Goal: Transaction & Acquisition: Purchase product/service

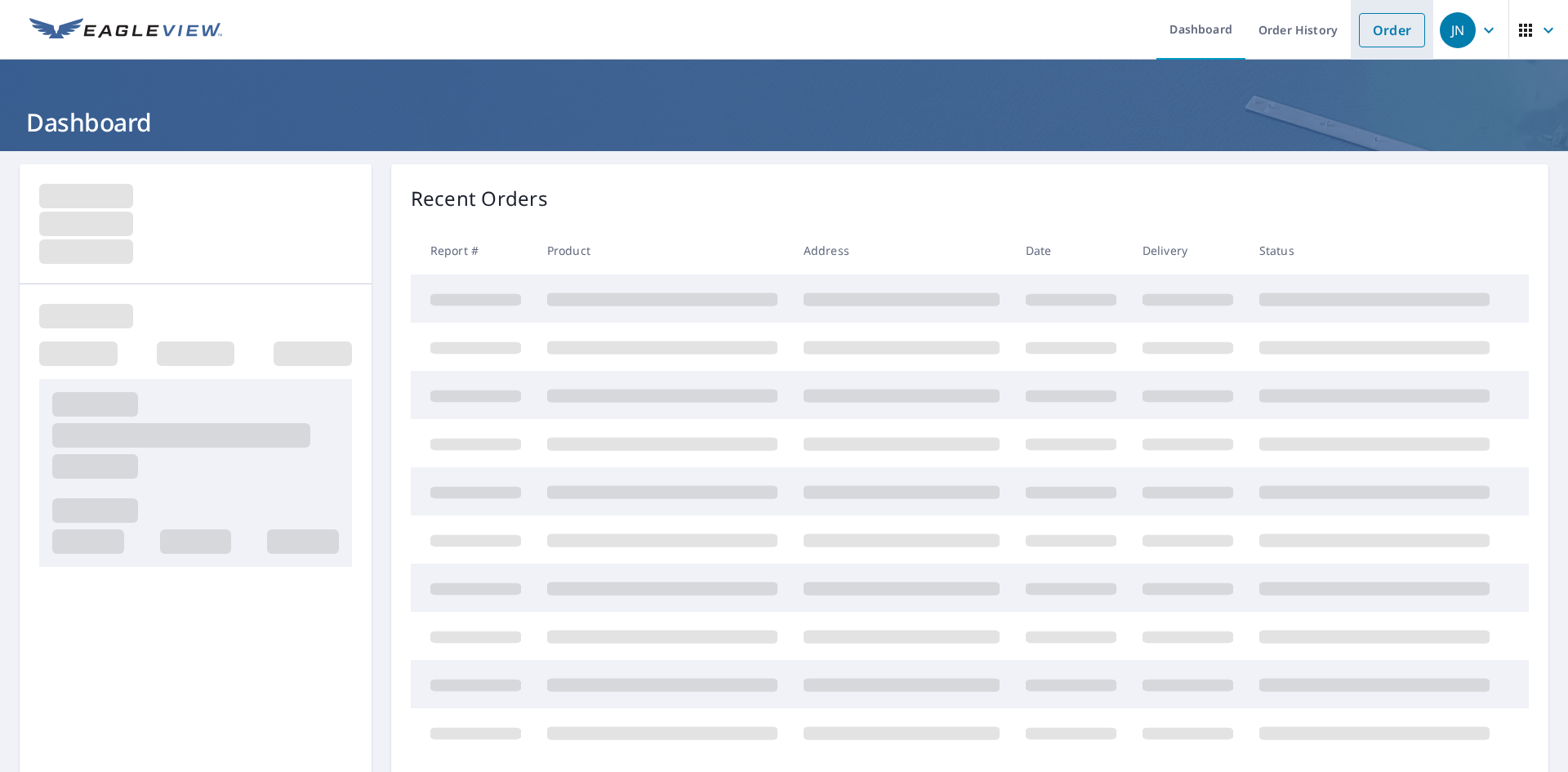
click at [1361, 26] on link "Order" at bounding box center [1392, 29] width 66 height 34
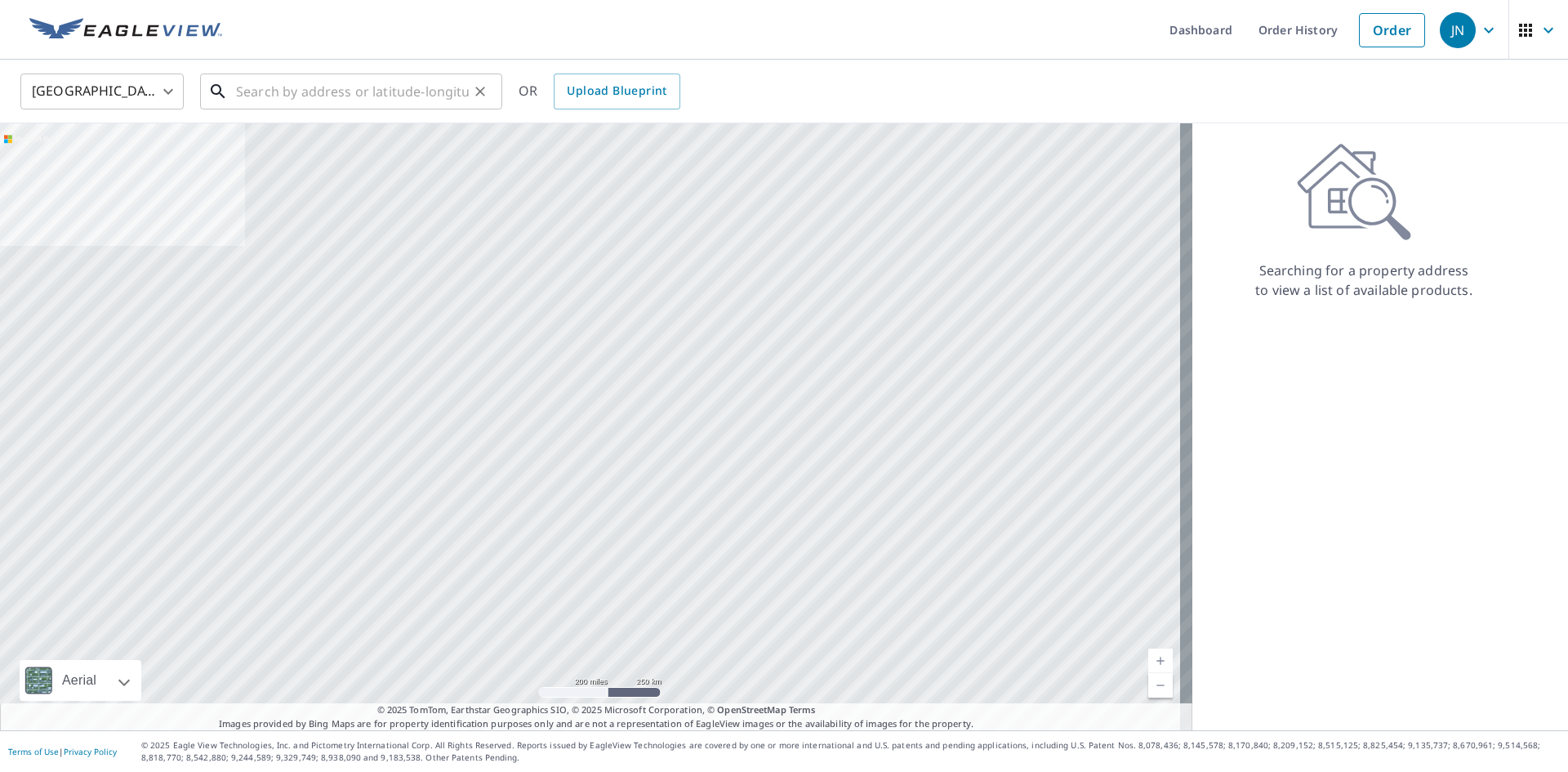
drag, startPoint x: 429, startPoint y: 91, endPoint x: 443, endPoint y: 92, distance: 14.0
click at [430, 89] on input "text" at bounding box center [352, 91] width 233 height 46
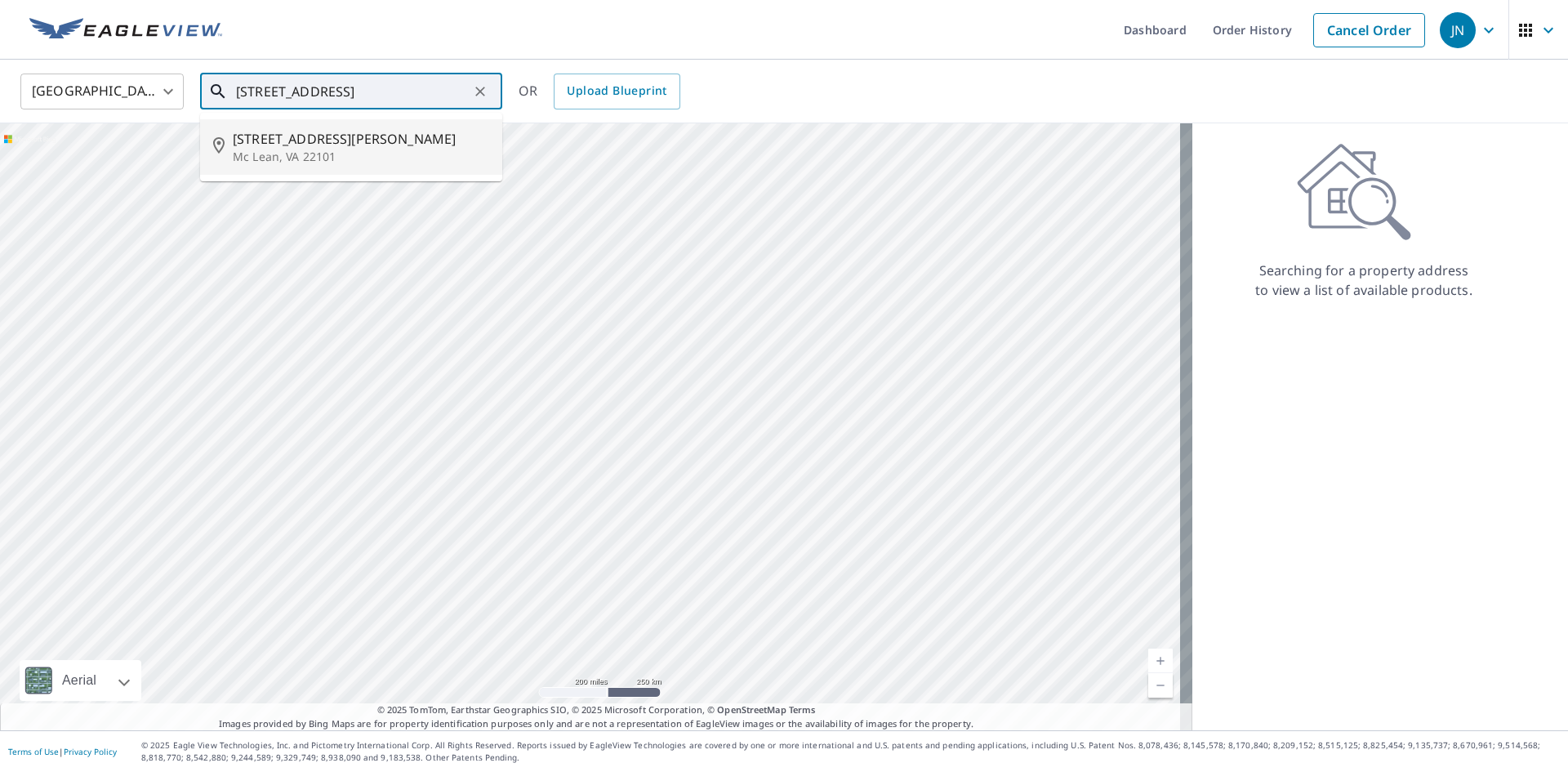
click at [370, 147] on span "[STREET_ADDRESS][PERSON_NAME]" at bounding box center [361, 138] width 256 height 19
type input "[STREET_ADDRESS][PERSON_NAME]"
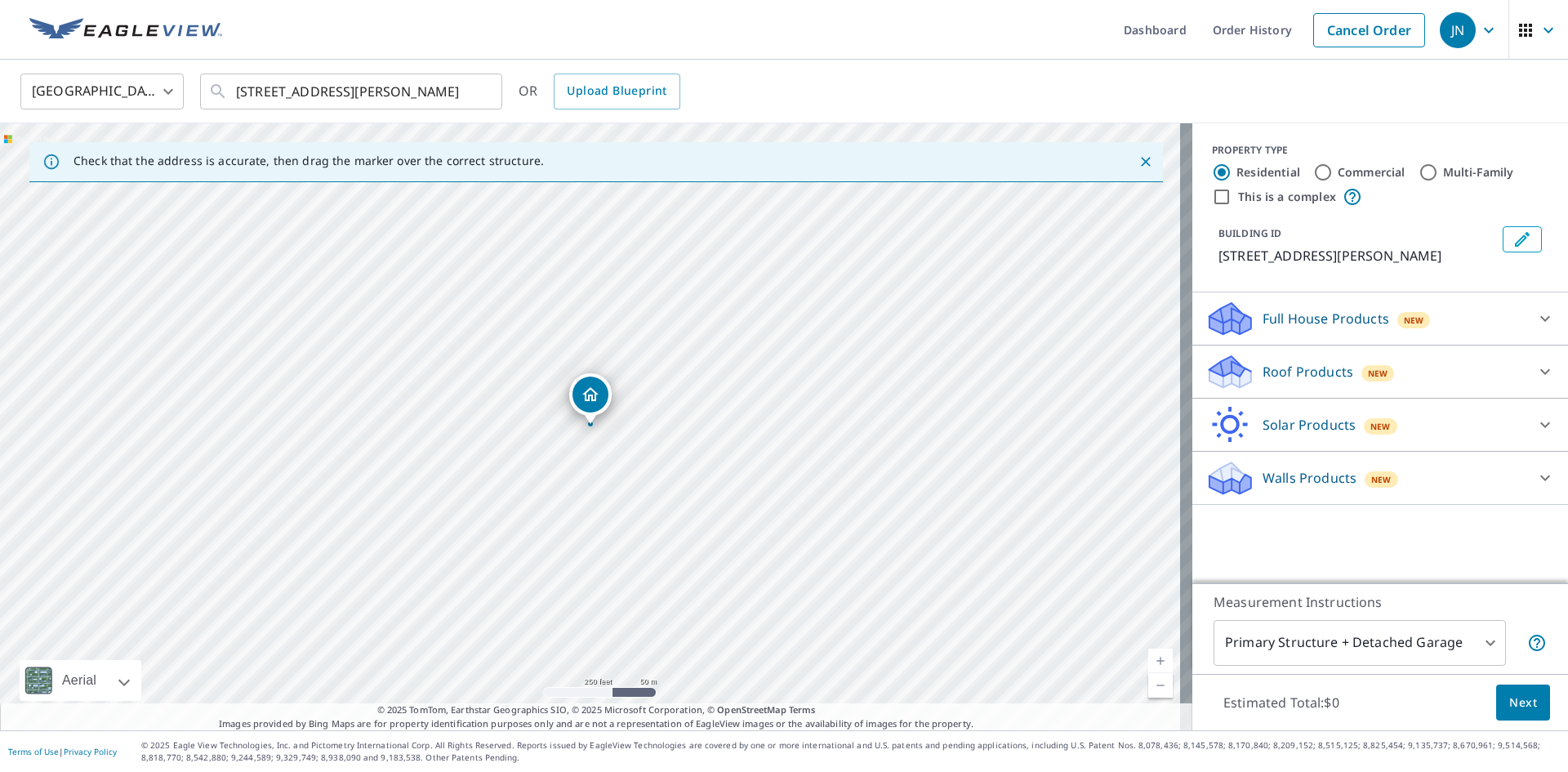
click at [1270, 377] on p "Roof Products" at bounding box center [1307, 371] width 90 height 19
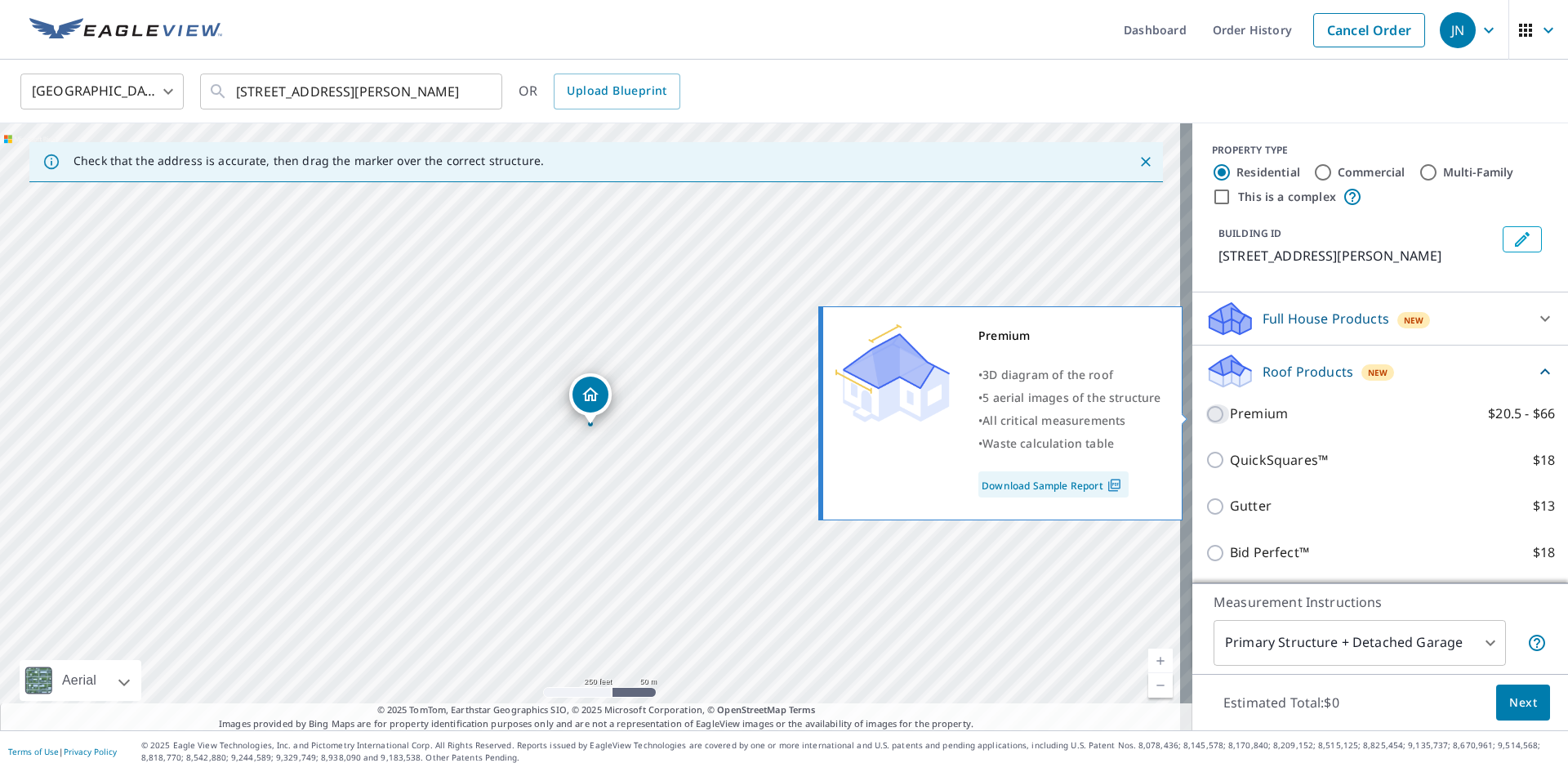
click at [1205, 415] on input "Premium $20.5 - $66" at bounding box center [1217, 414] width 25 height 19
checkbox input "true"
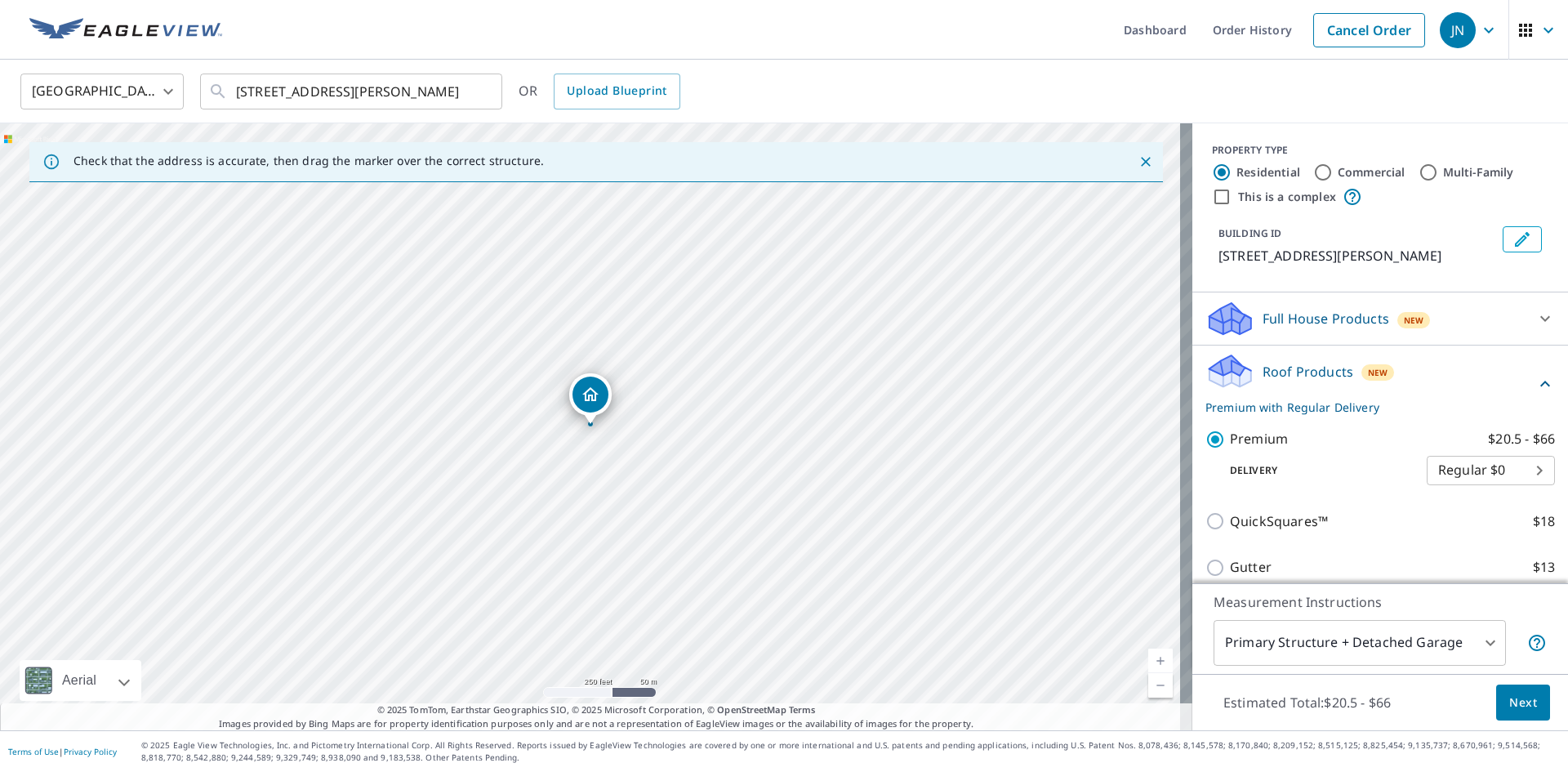
click at [1496, 706] on button "Next" at bounding box center [1523, 703] width 53 height 37
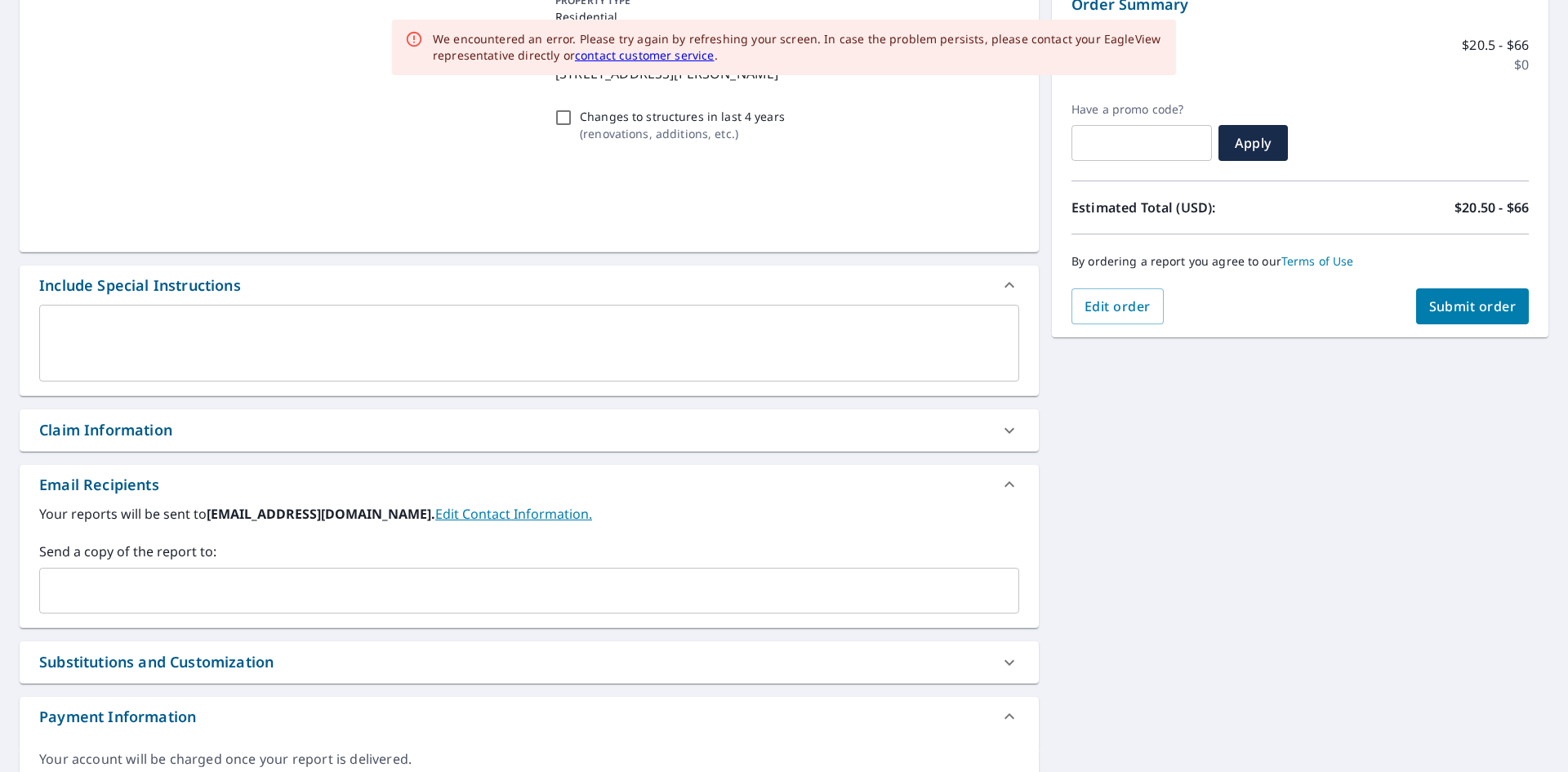
scroll to position [268, 0]
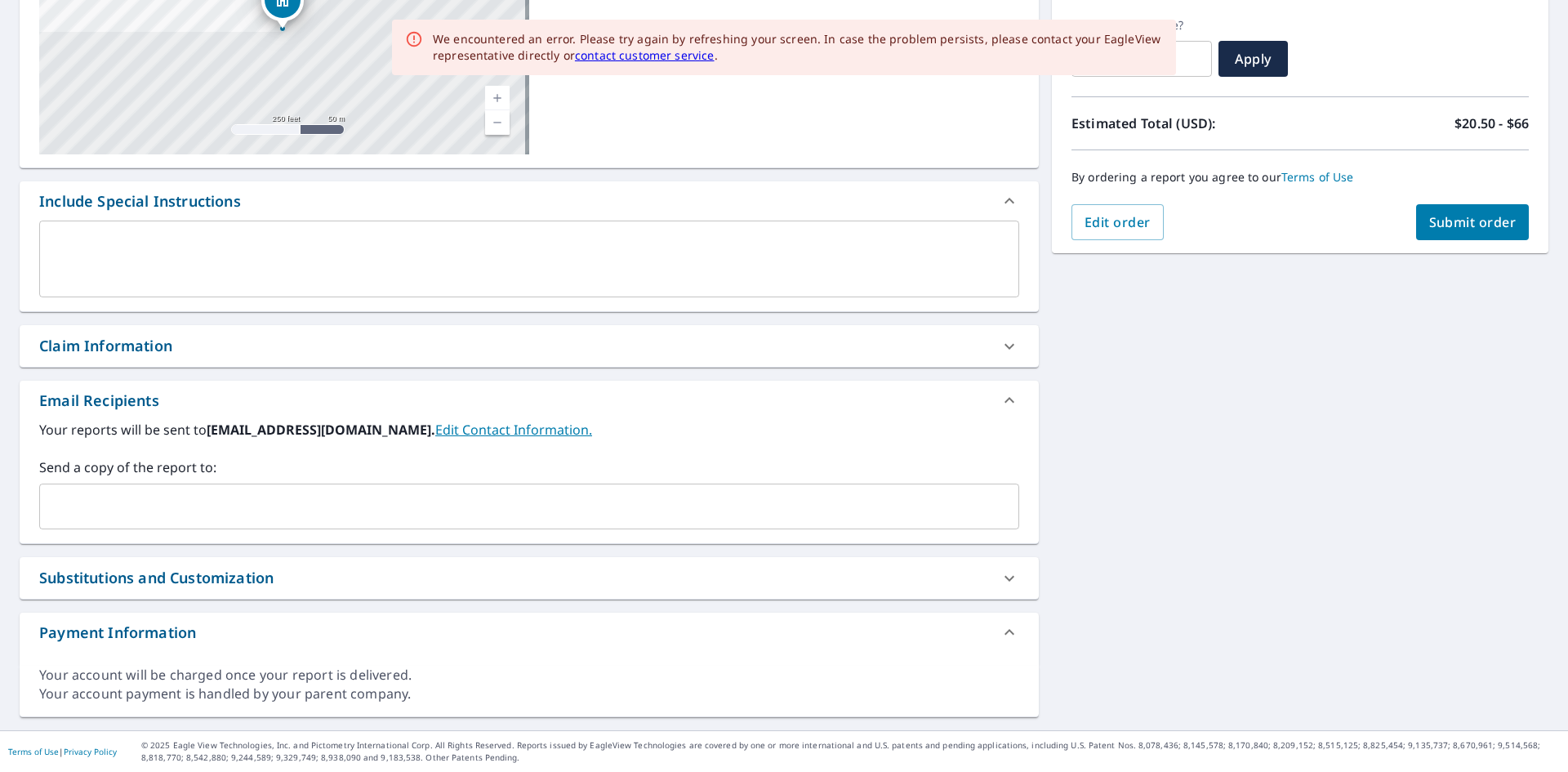
click at [241, 509] on input "text" at bounding box center [517, 507] width 941 height 31
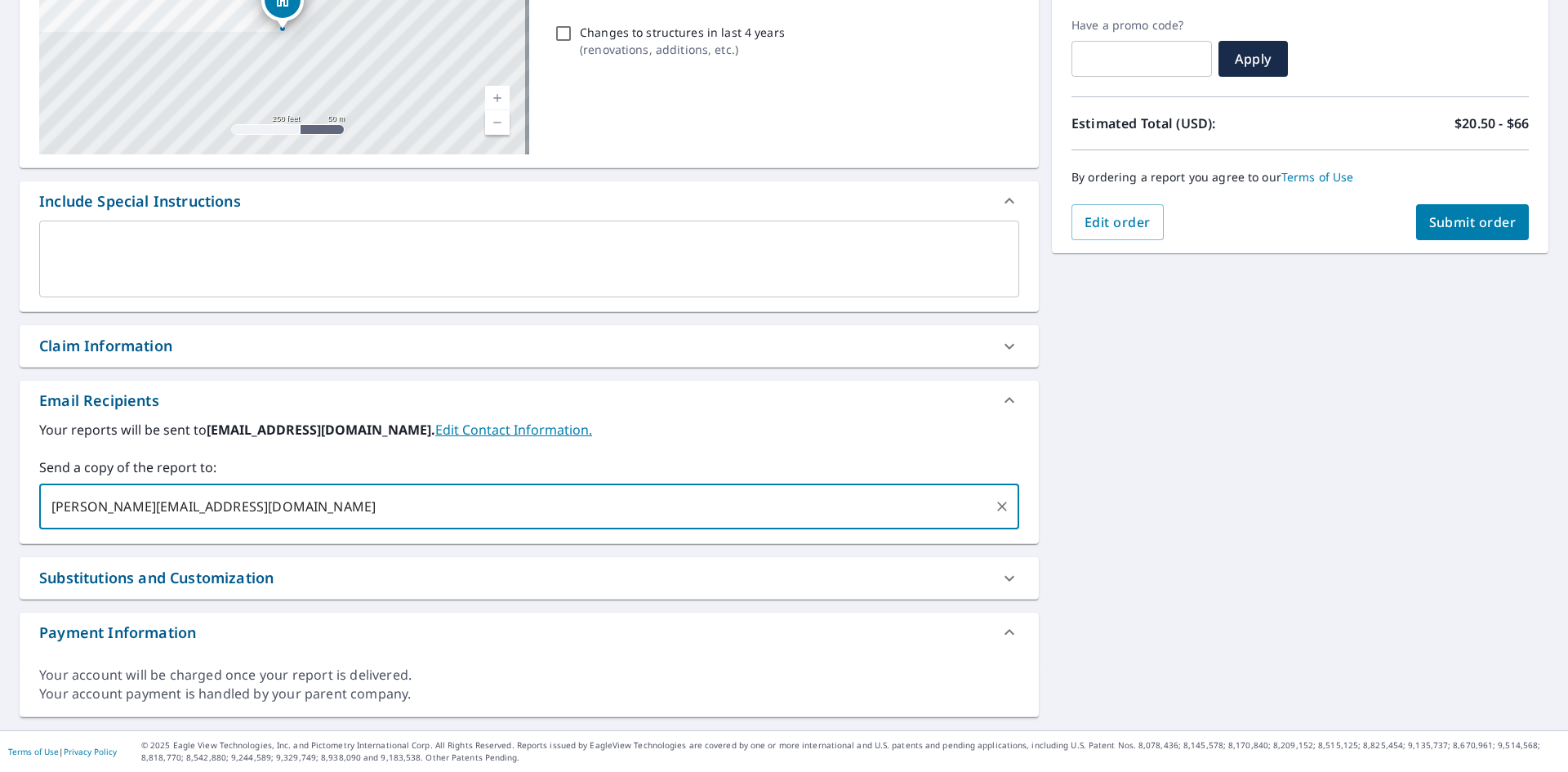
type input "[PERSON_NAME][EMAIL_ADDRESS][DOMAIN_NAME]"
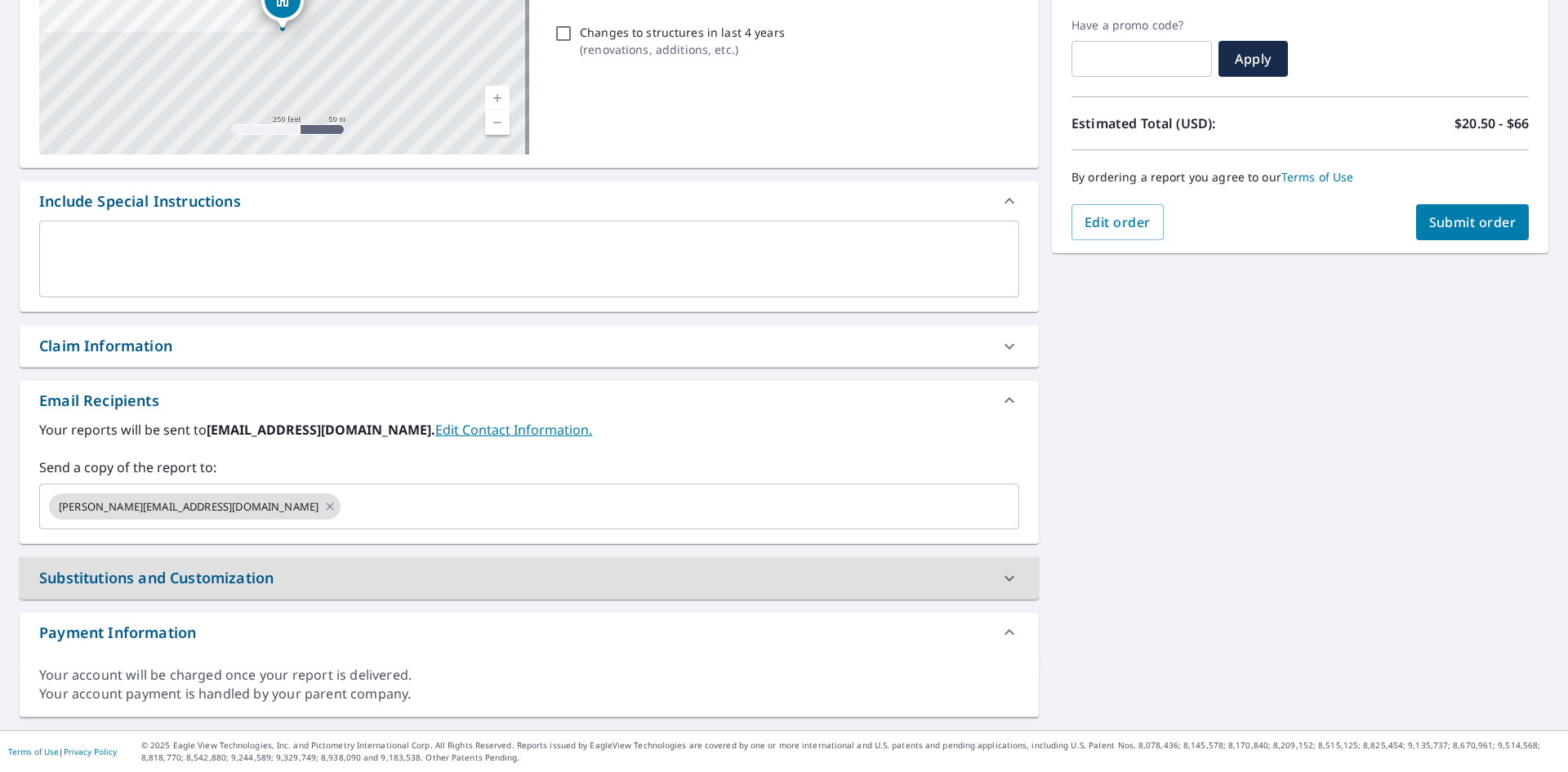
click at [1473, 225] on span "Submit order" at bounding box center [1472, 221] width 88 height 18
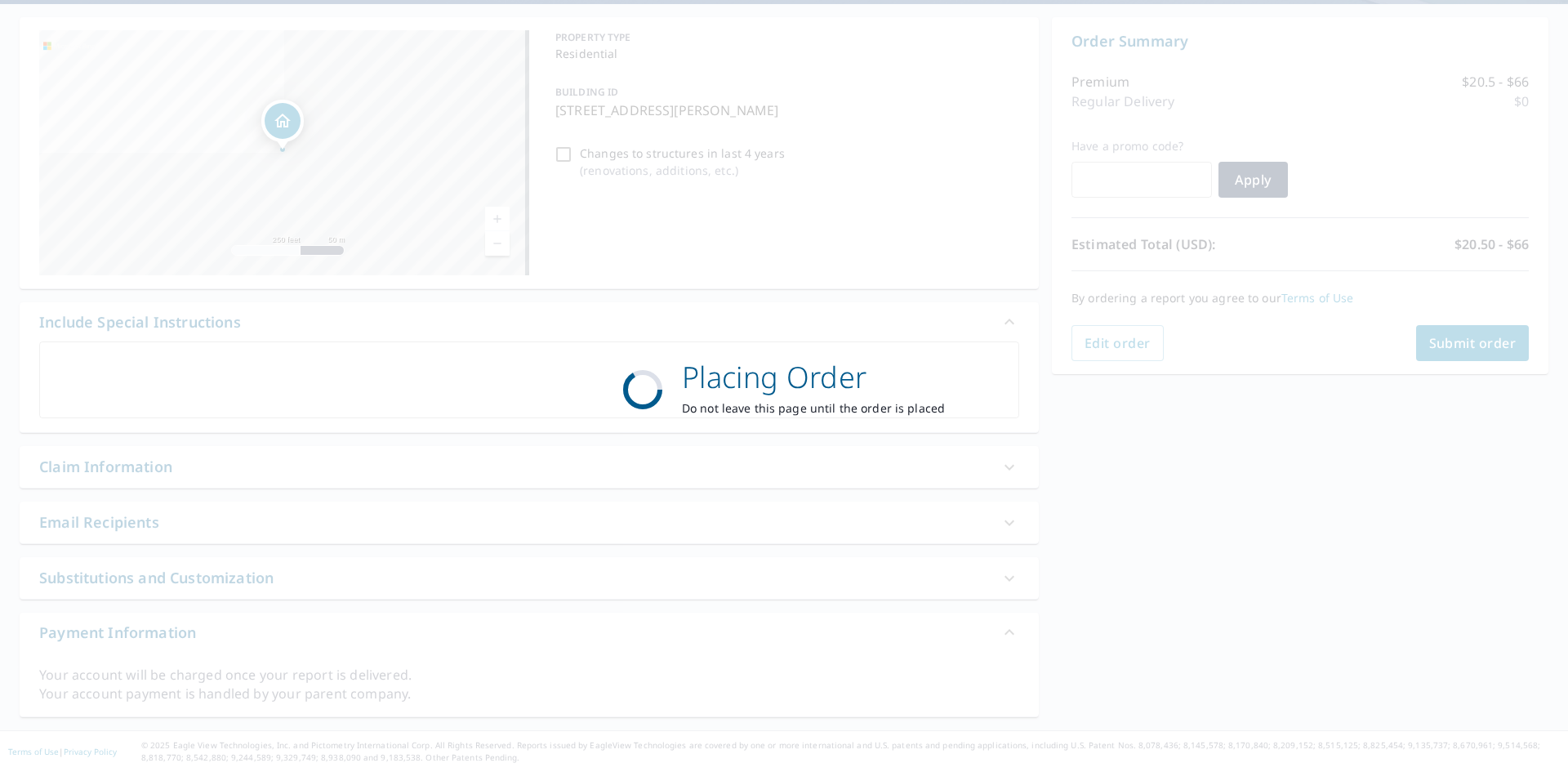
scroll to position [147, 0]
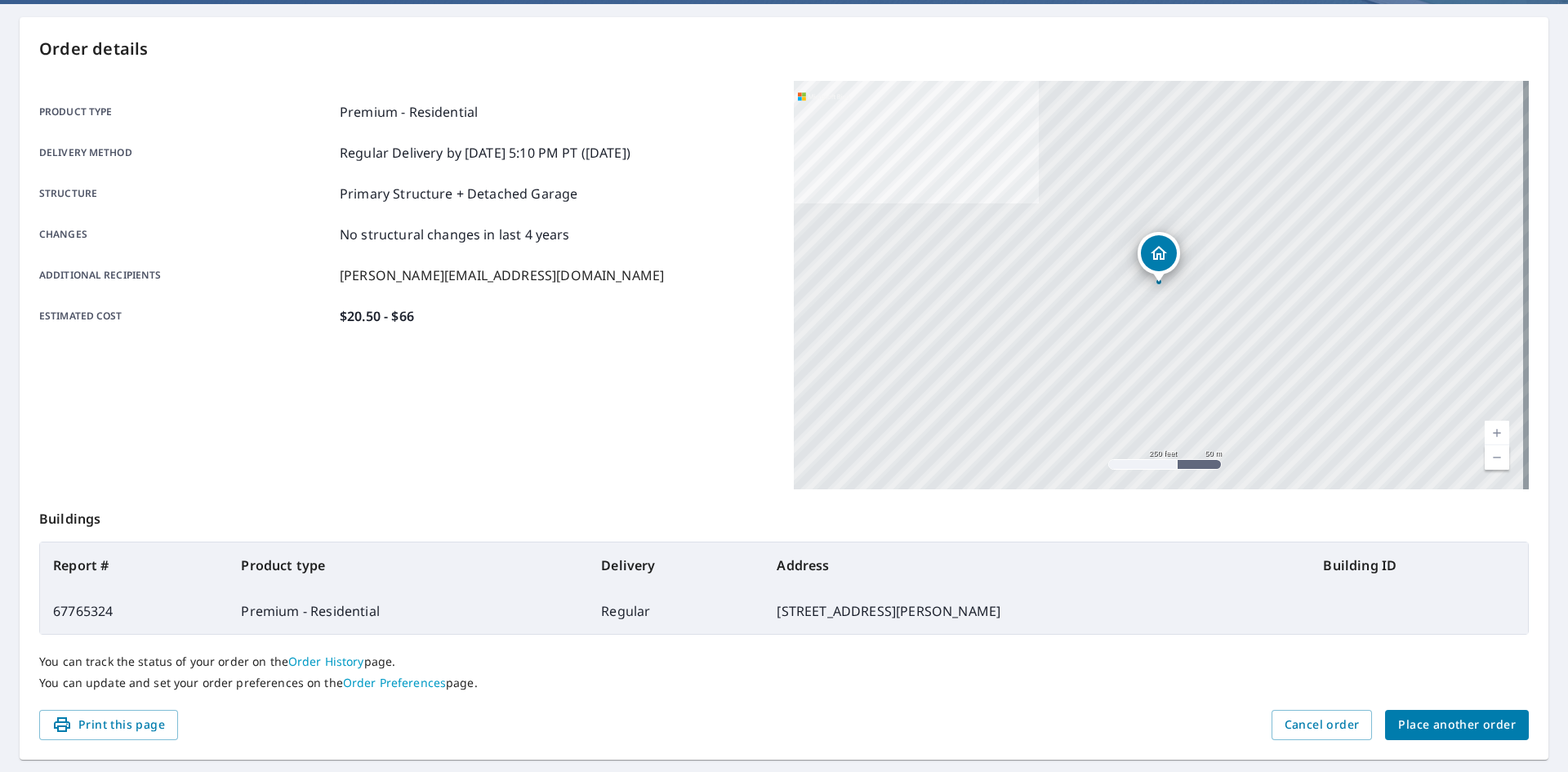
click at [1411, 721] on span "Place another order" at bounding box center [1457, 725] width 118 height 20
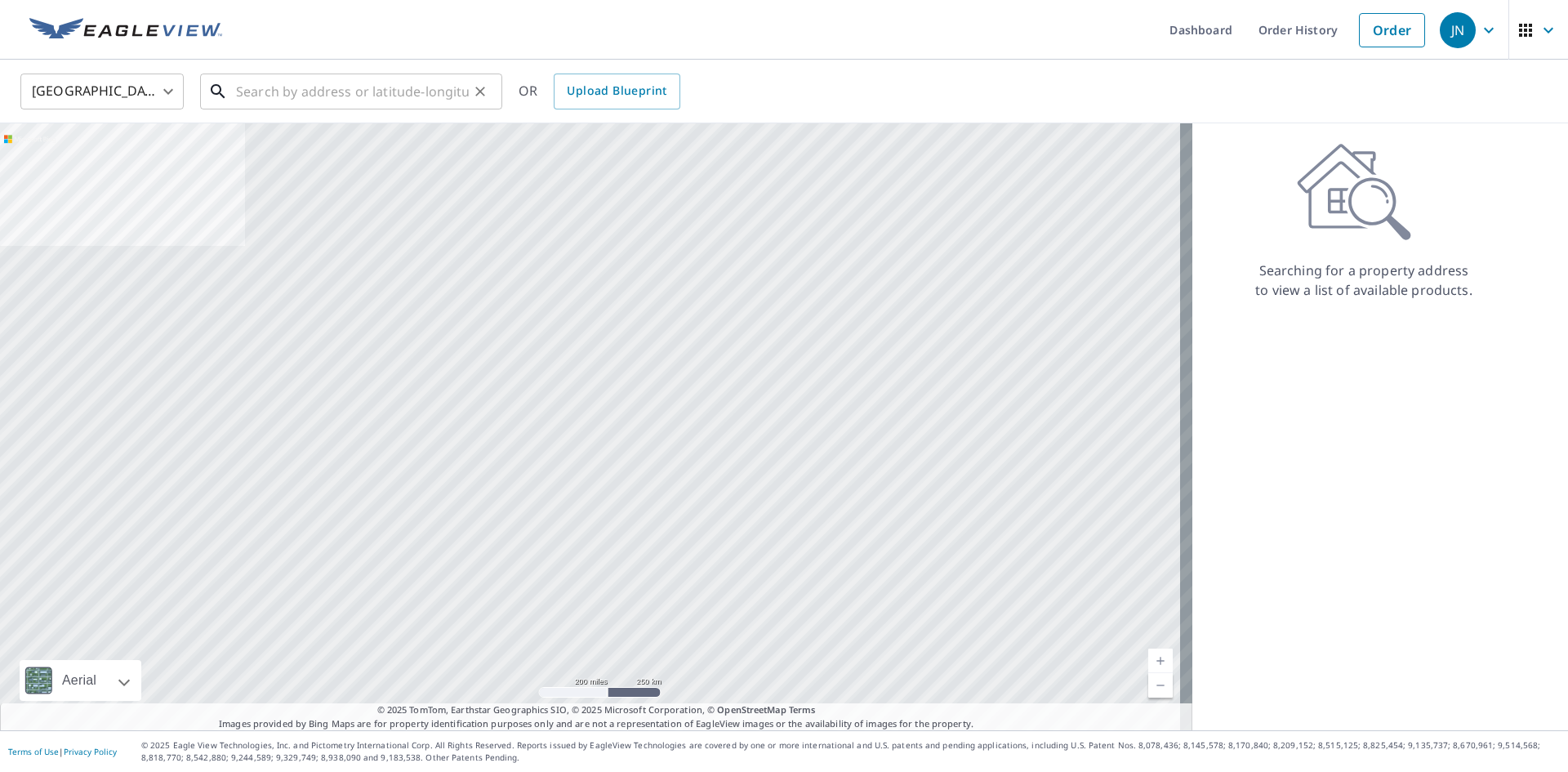
click at [361, 89] on input "text" at bounding box center [352, 91] width 233 height 46
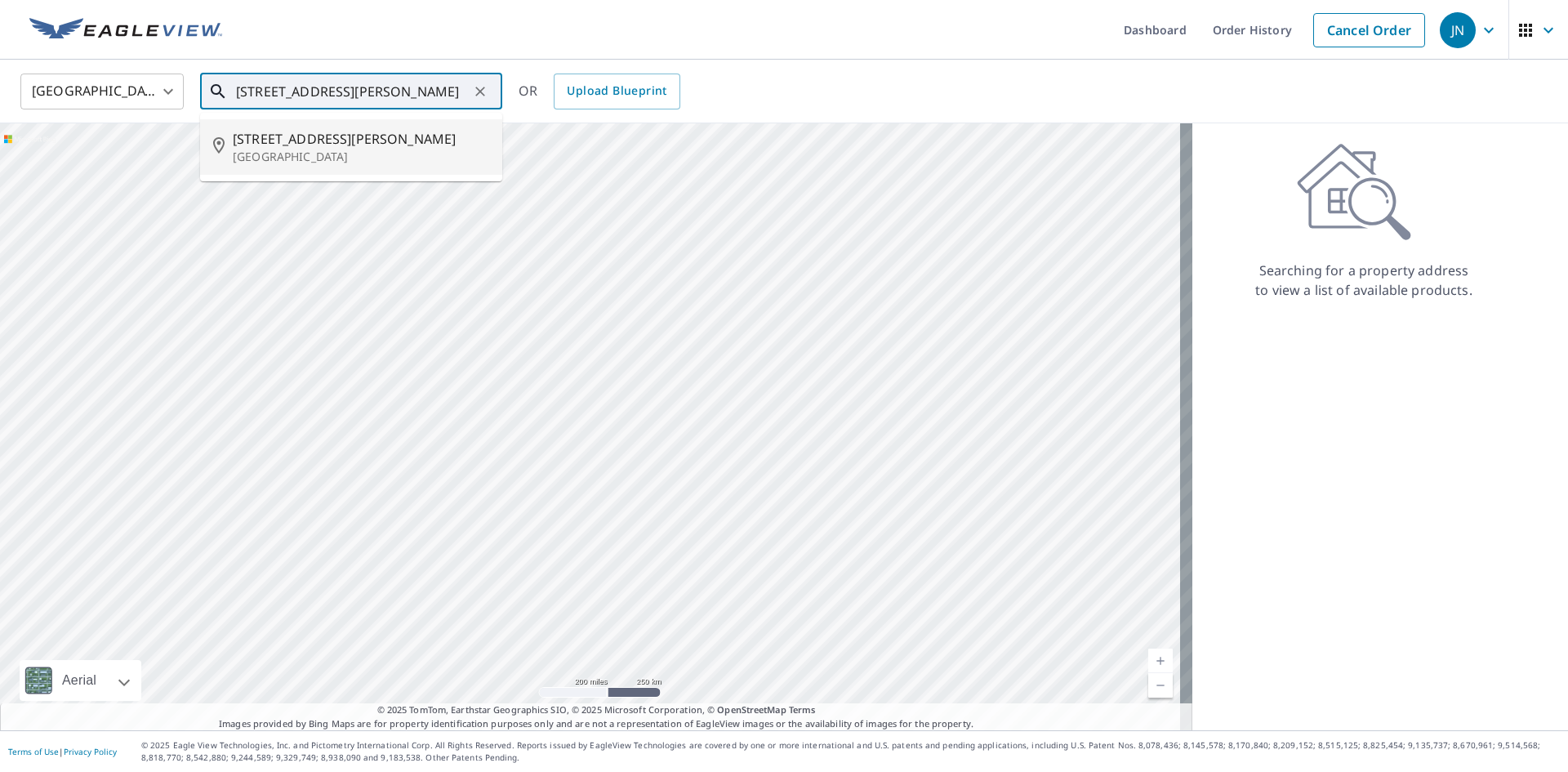
click at [371, 146] on span "[STREET_ADDRESS][PERSON_NAME]" at bounding box center [361, 138] width 256 height 19
type input "[STREET_ADDRESS][PERSON_NAME]"
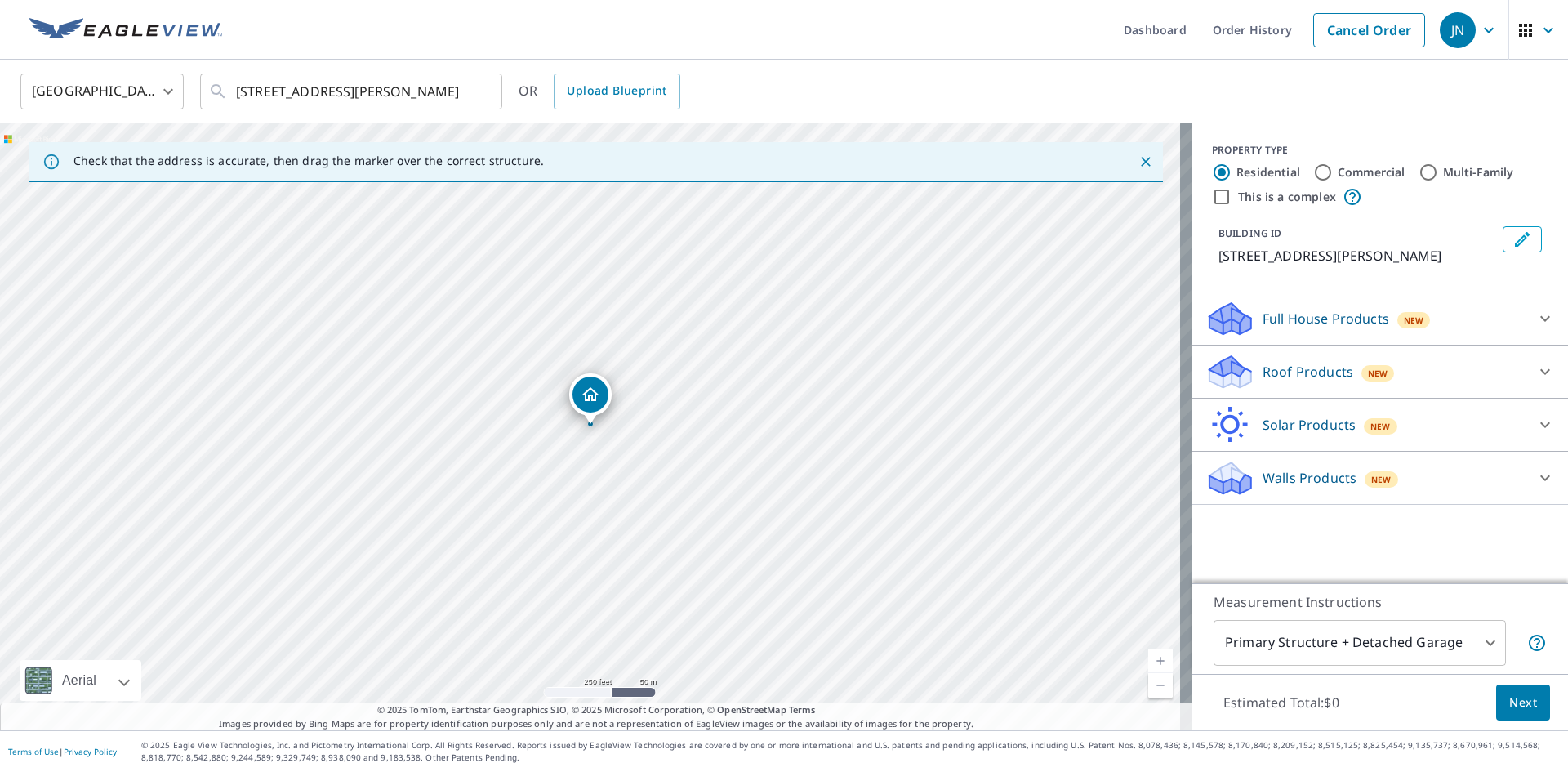
click at [1270, 373] on p "Roof Products" at bounding box center [1307, 371] width 90 height 19
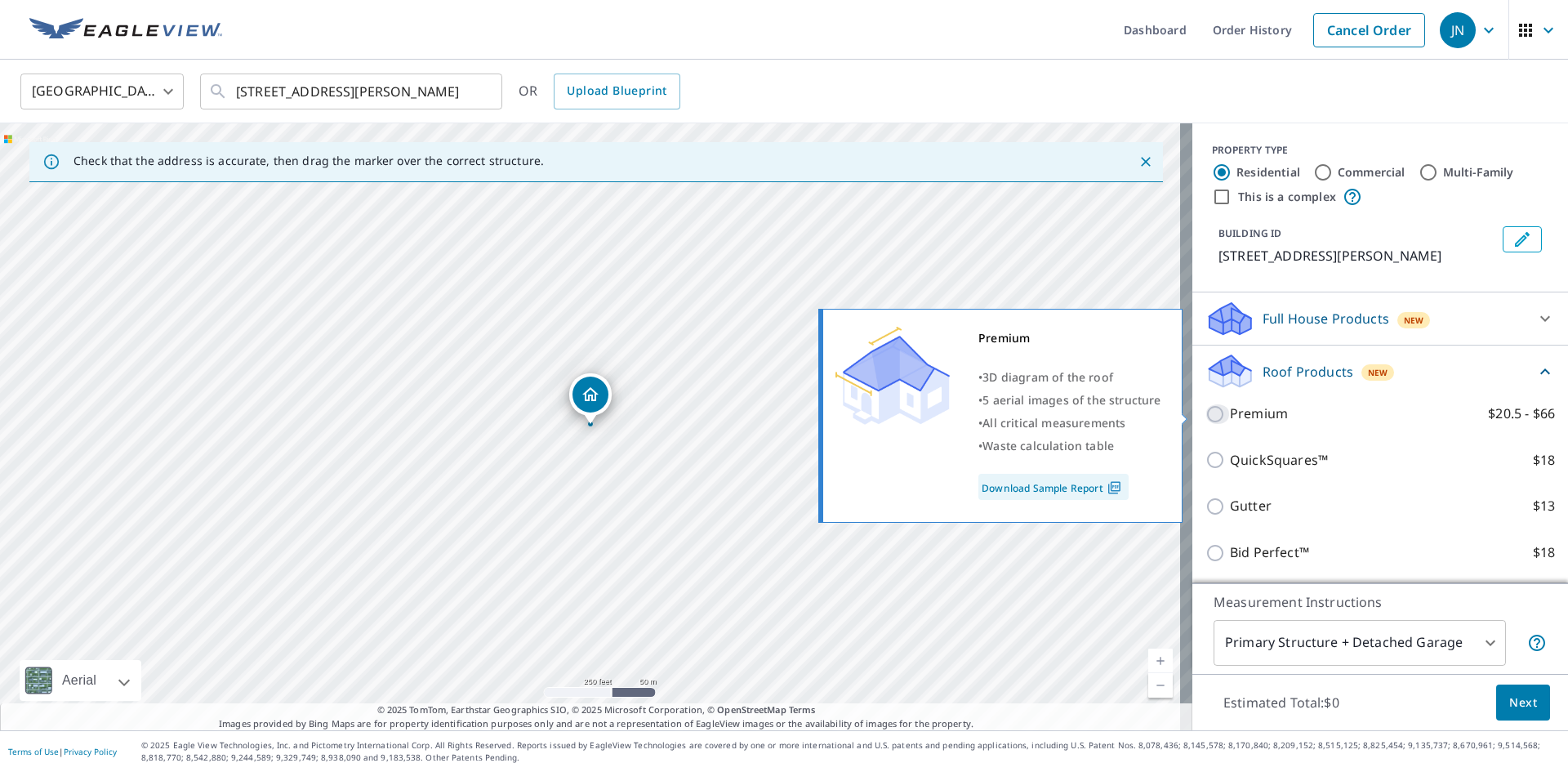
click at [1205, 412] on input "Premium $20.5 - $66" at bounding box center [1217, 414] width 25 height 19
checkbox input "true"
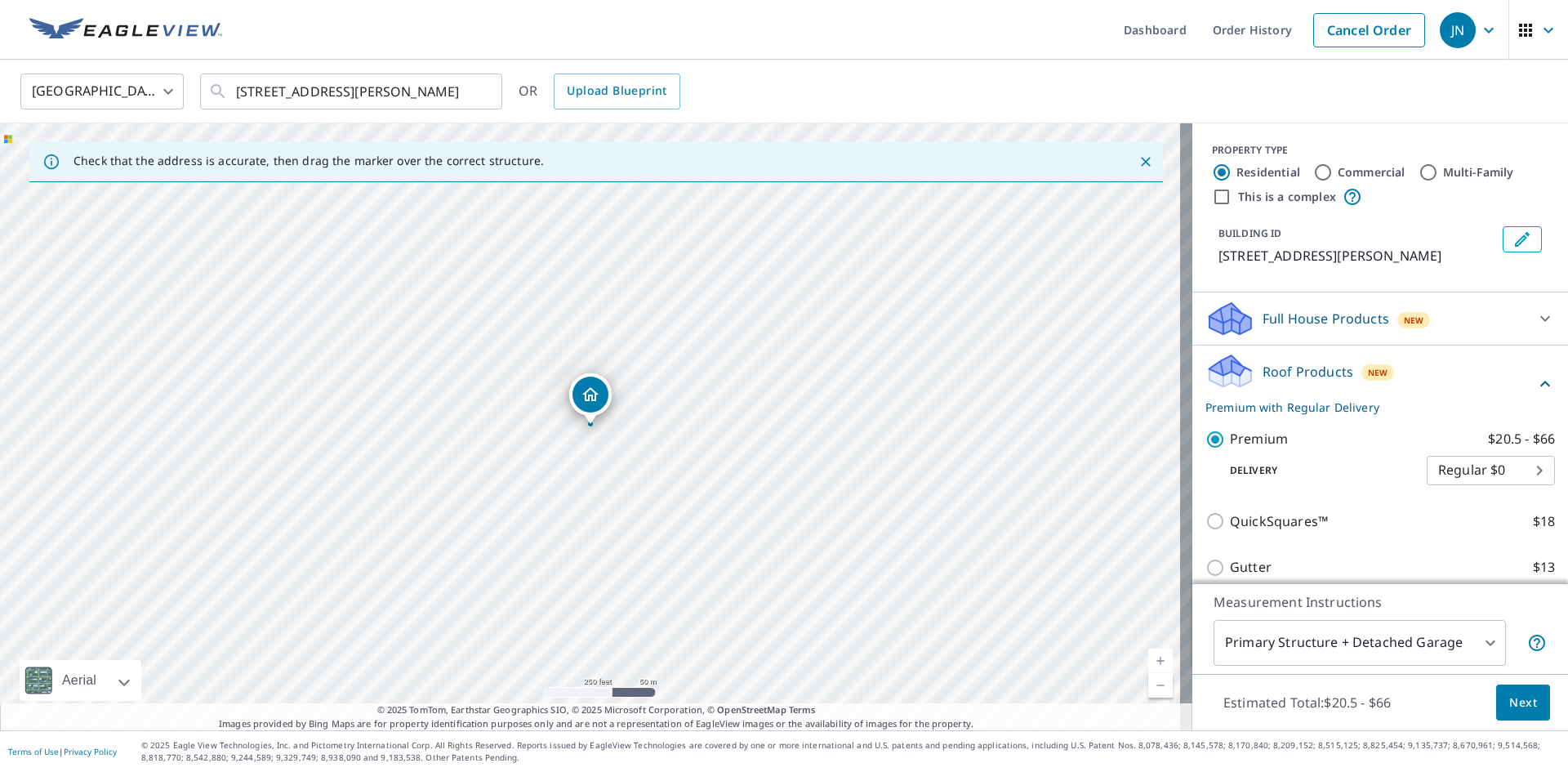
click at [1509, 703] on span "Next" at bounding box center [1523, 703] width 28 height 20
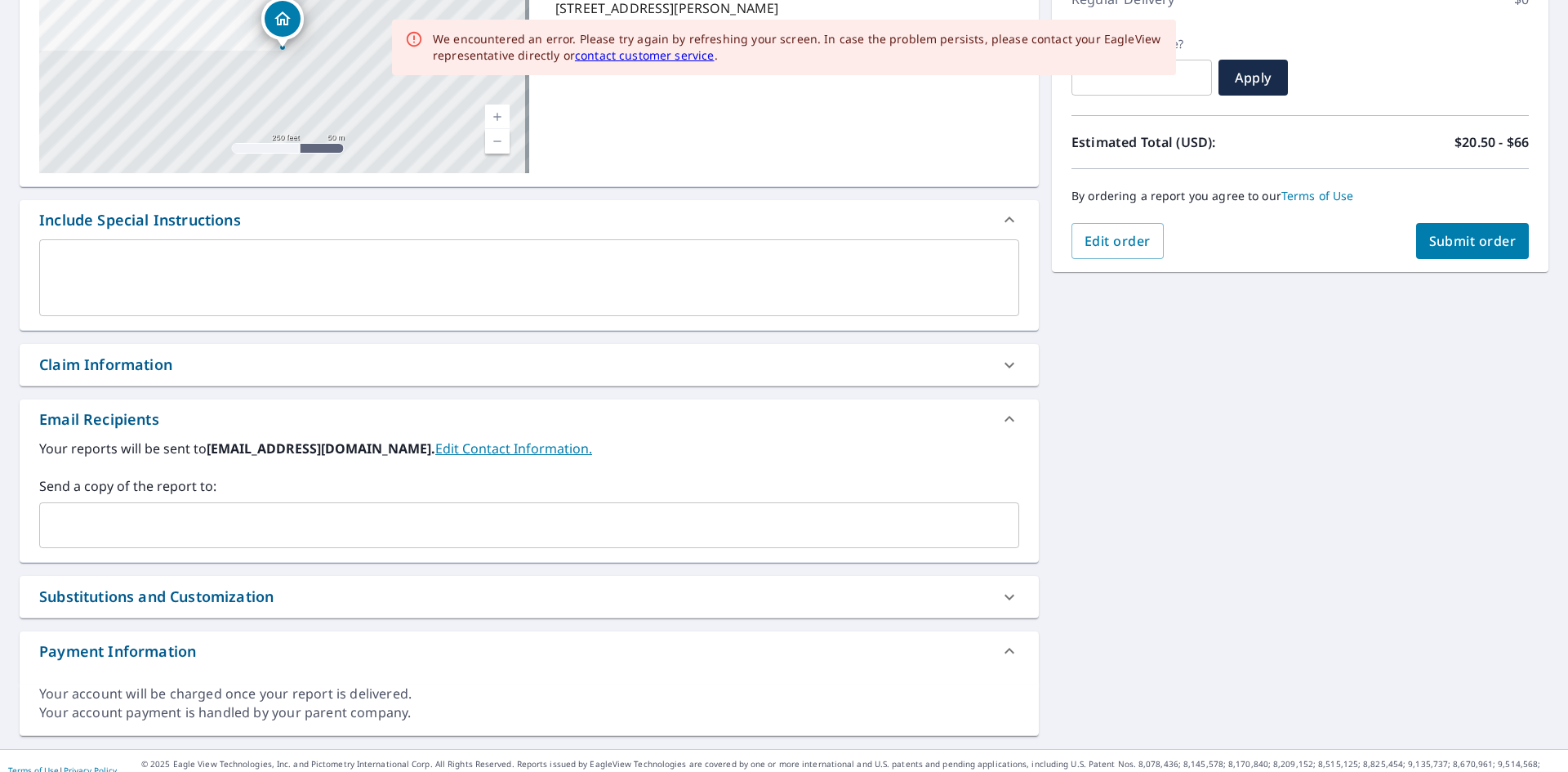
scroll to position [268, 0]
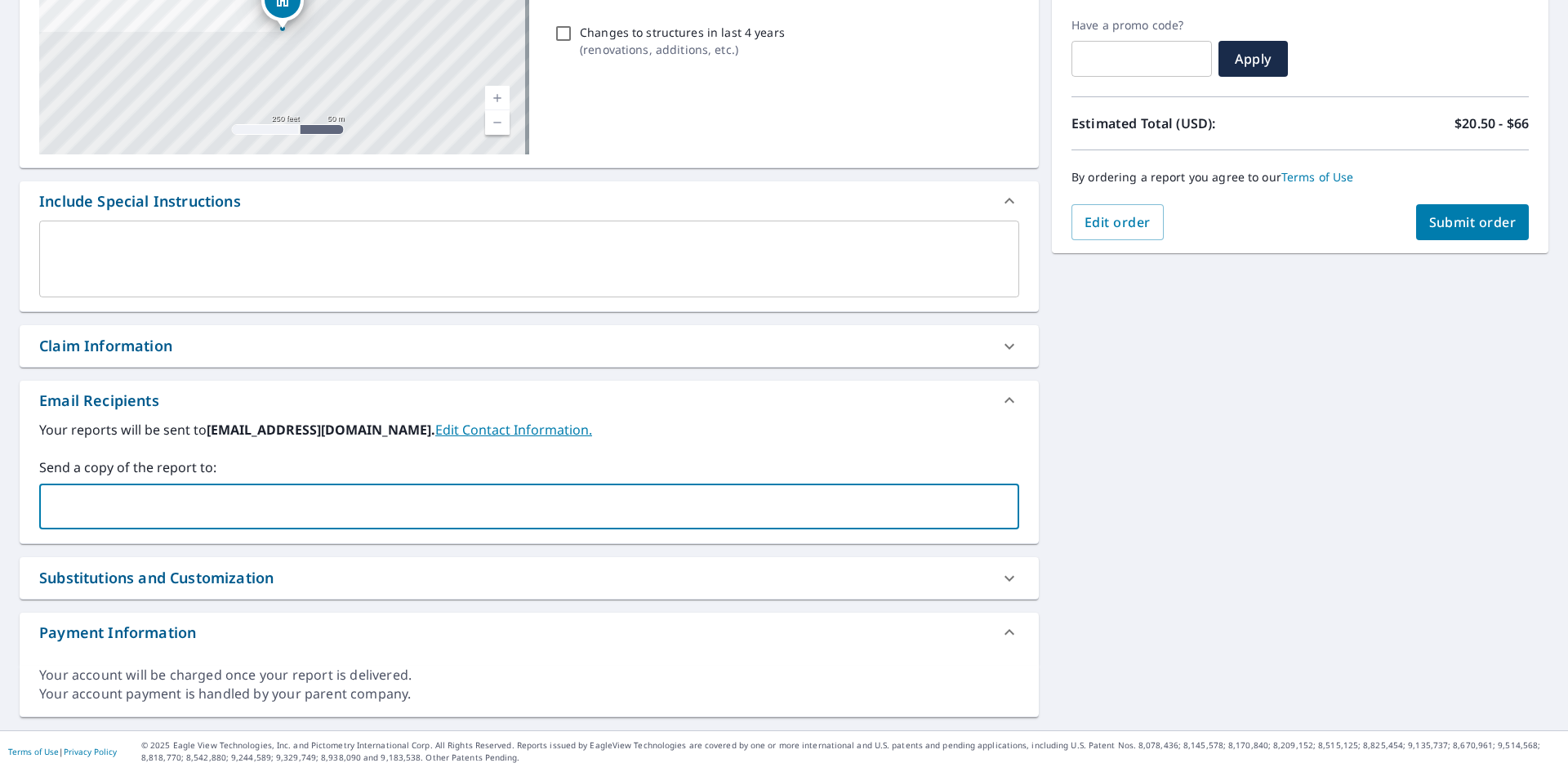
click at [262, 508] on input "text" at bounding box center [517, 507] width 941 height 31
type input "[PERSON_NAME][EMAIL_ADDRESS][DOMAIN_NAME]"
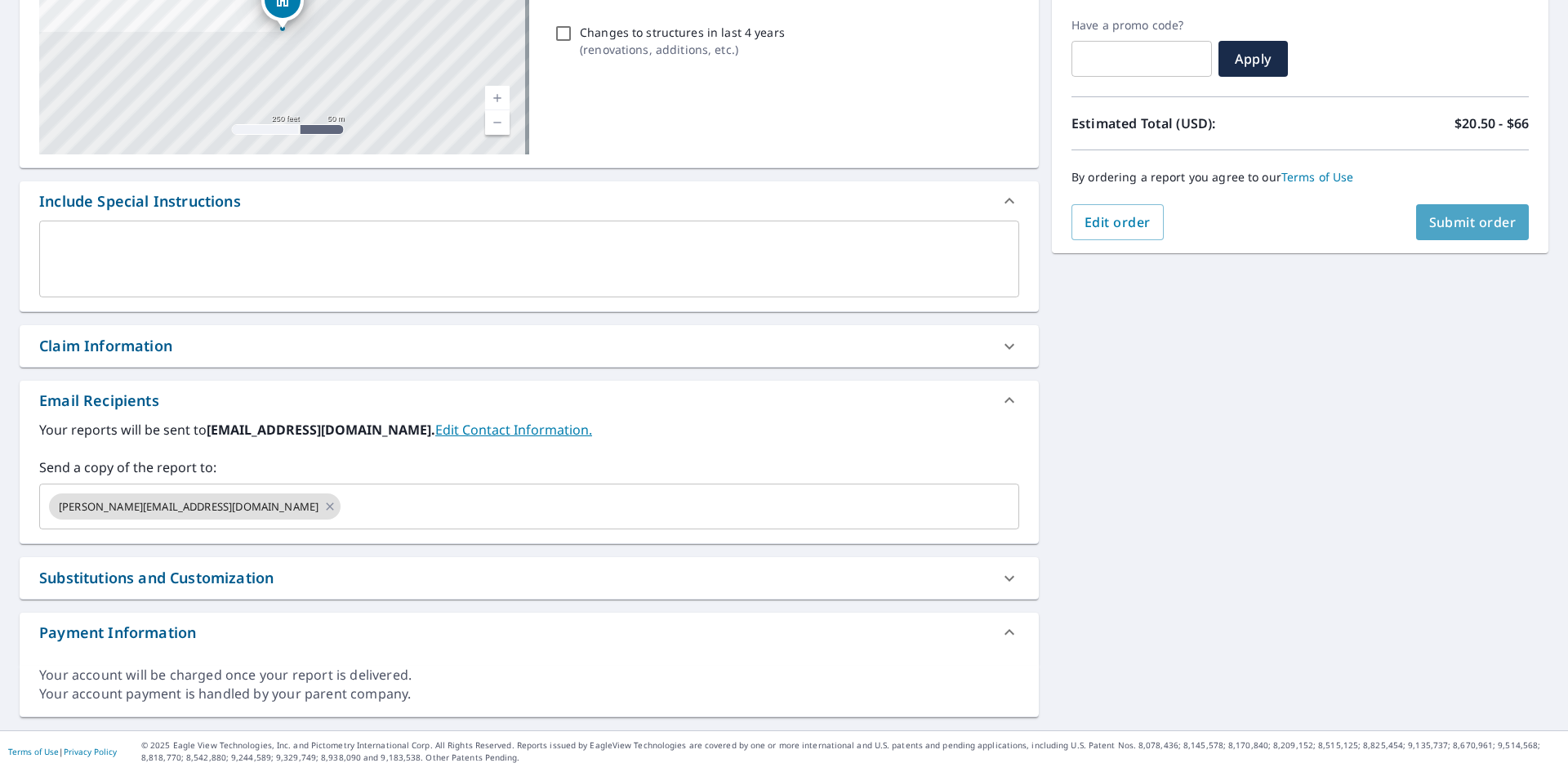
click at [1462, 220] on span "Submit order" at bounding box center [1472, 221] width 88 height 18
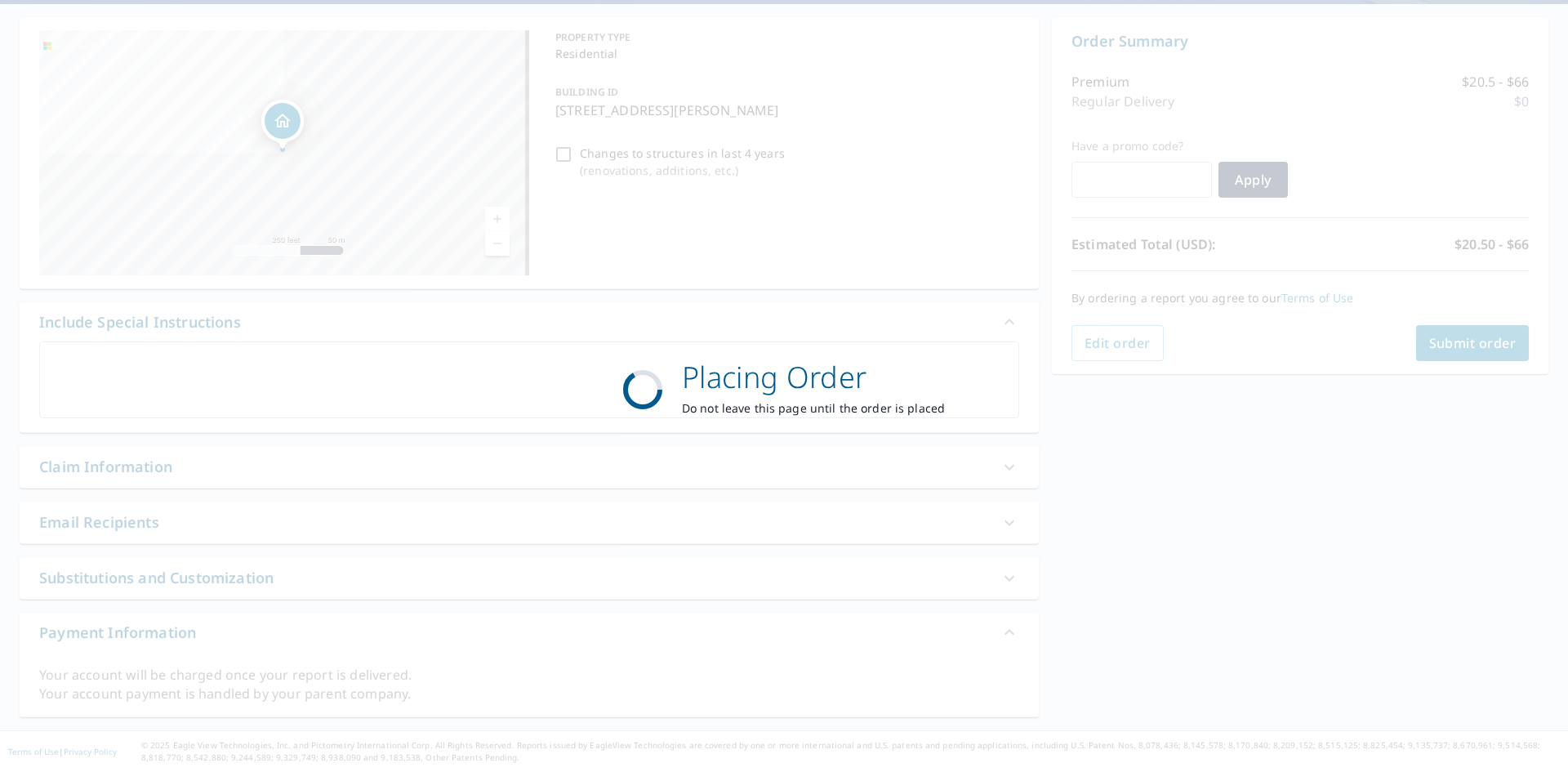
scroll to position [147, 0]
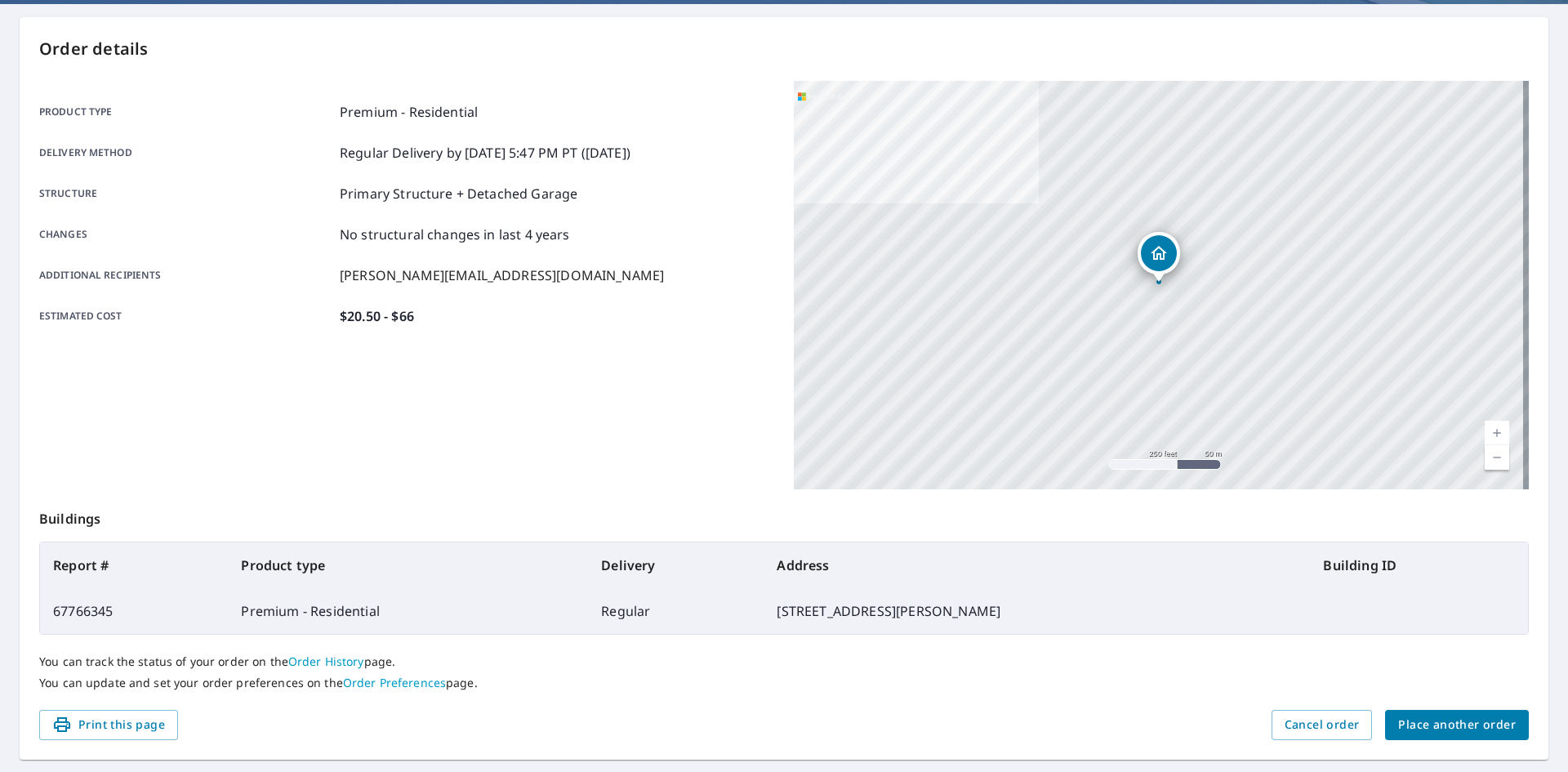
click at [1441, 721] on span "Place another order" at bounding box center [1457, 725] width 118 height 20
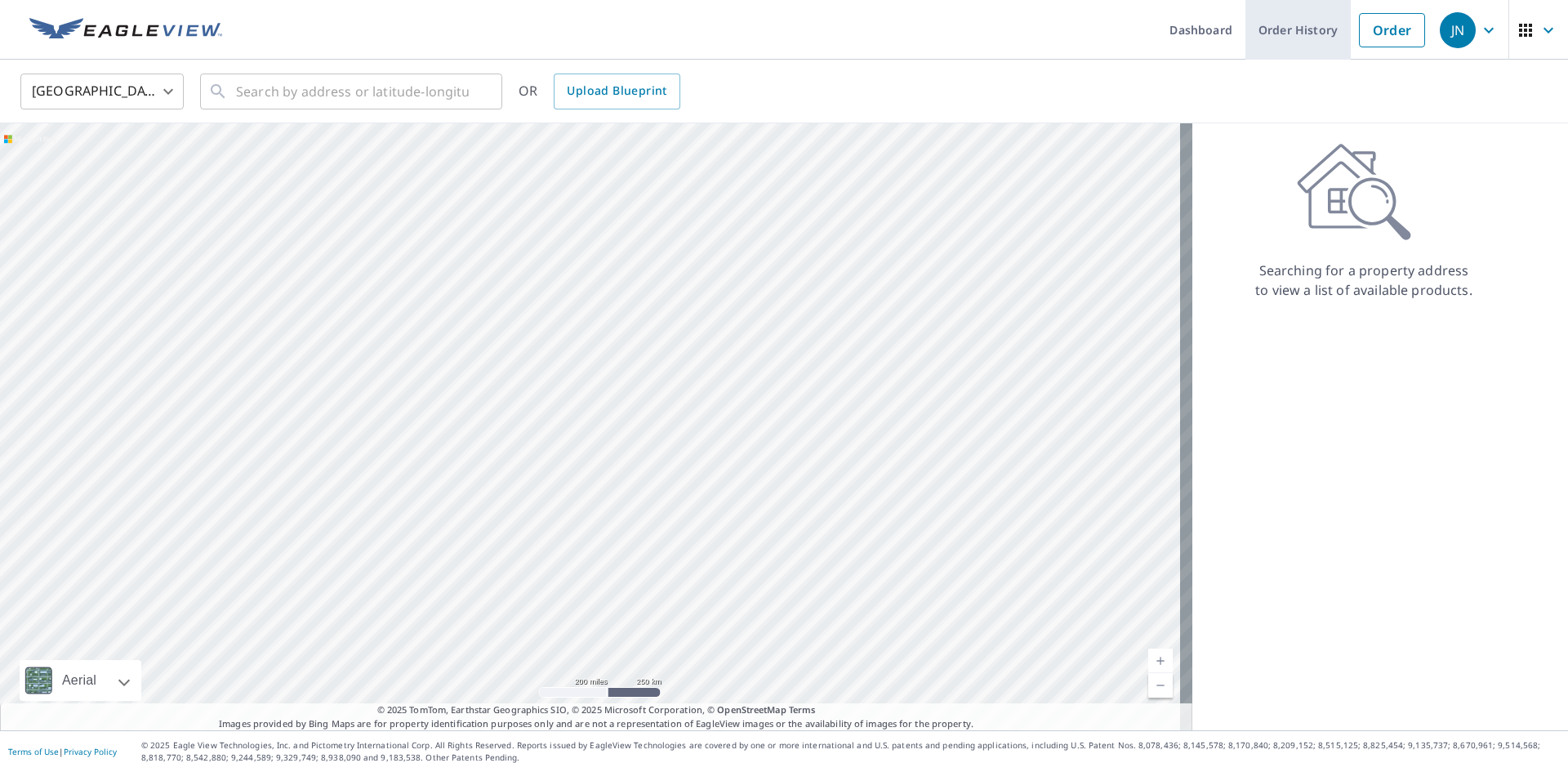
click at [1296, 29] on link "Order History" at bounding box center [1298, 29] width 105 height 60
